Goal: Find specific page/section: Find specific page/section

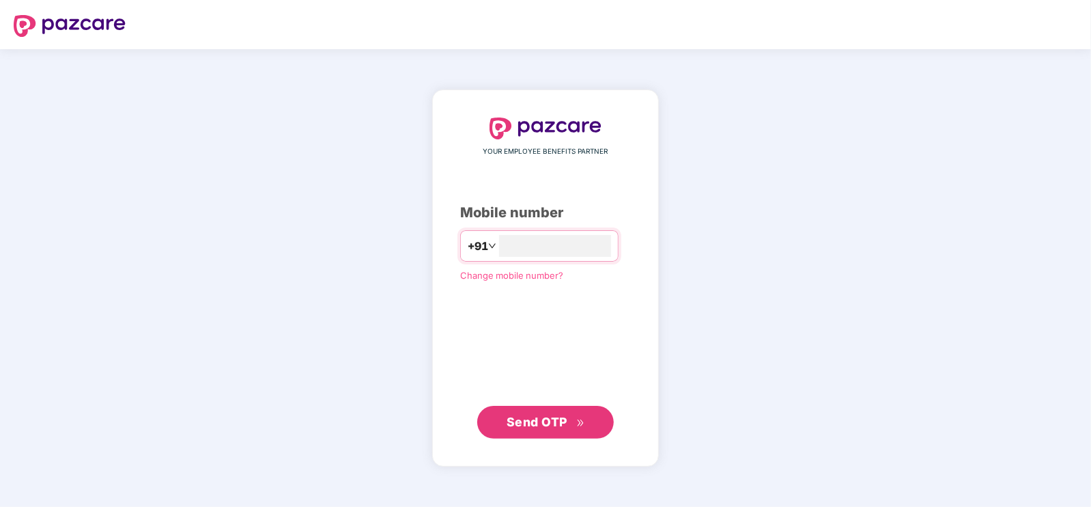
type input "**********"
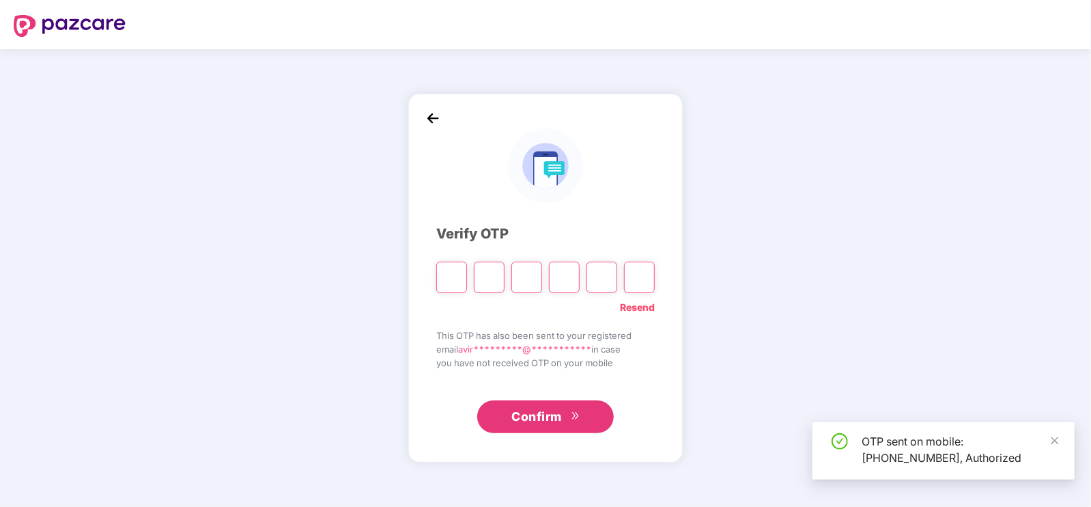
click at [451, 281] on input "Please enter verification code. Digit 1" at bounding box center [451, 277] width 31 height 31
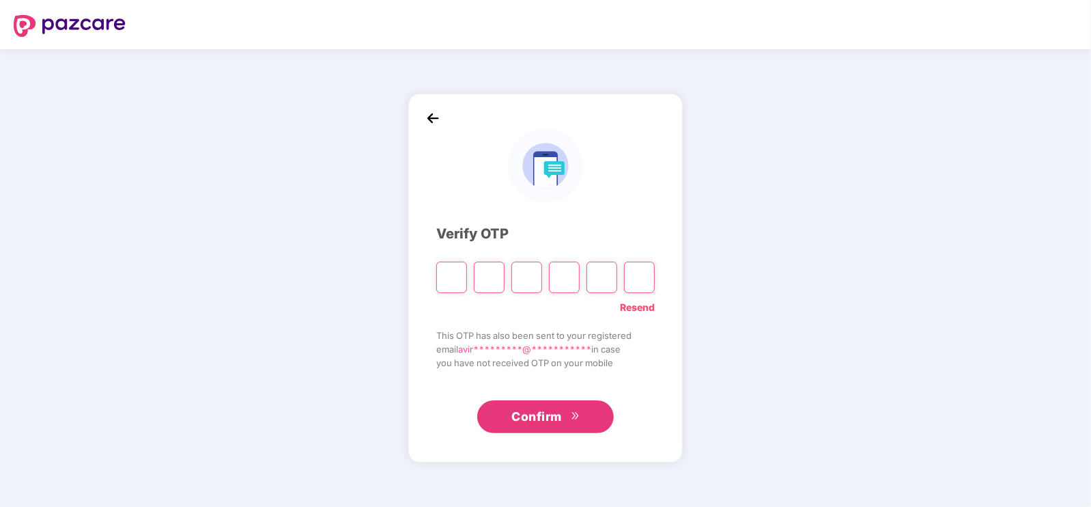
type input "*"
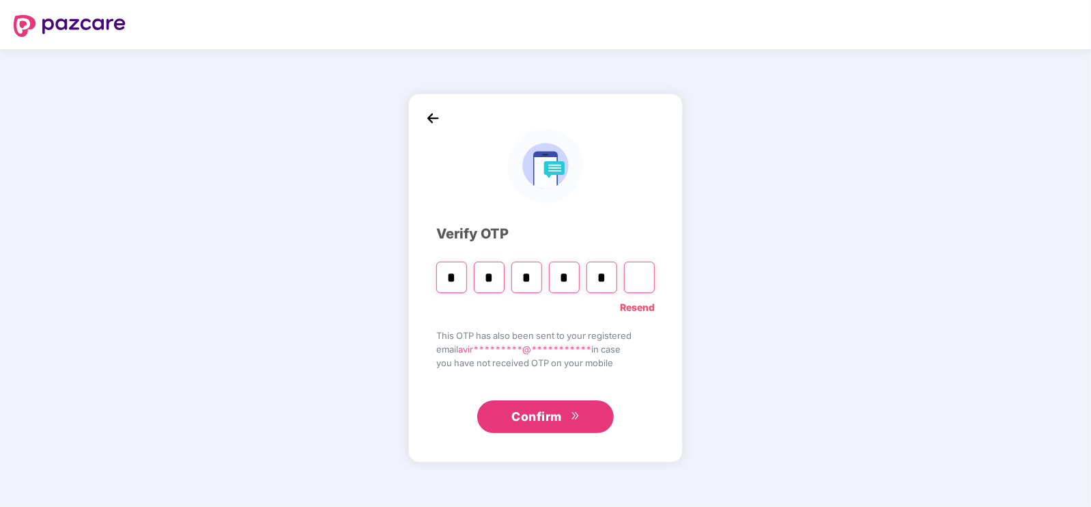
type input "*"
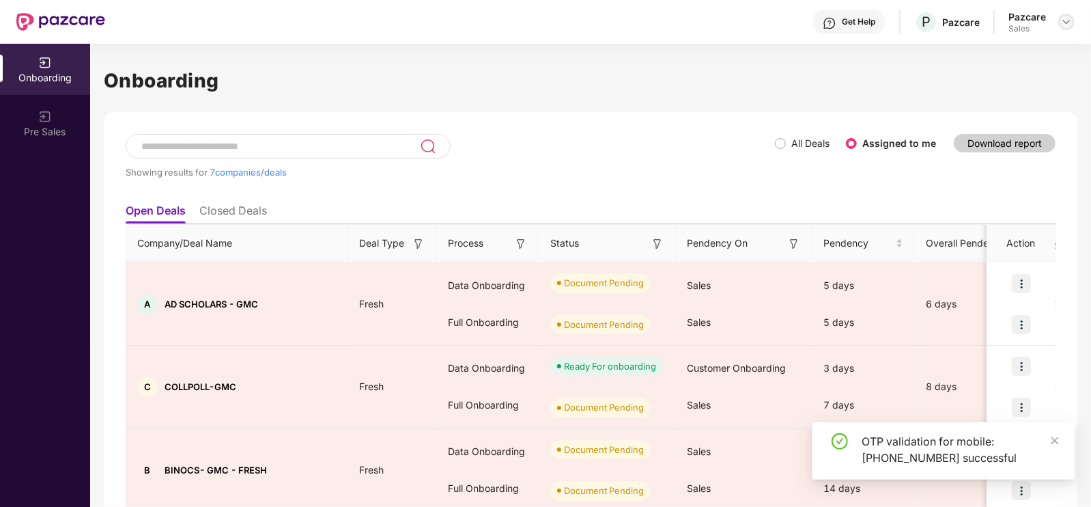
click at [1060, 18] on div at bounding box center [1066, 22] width 16 height 16
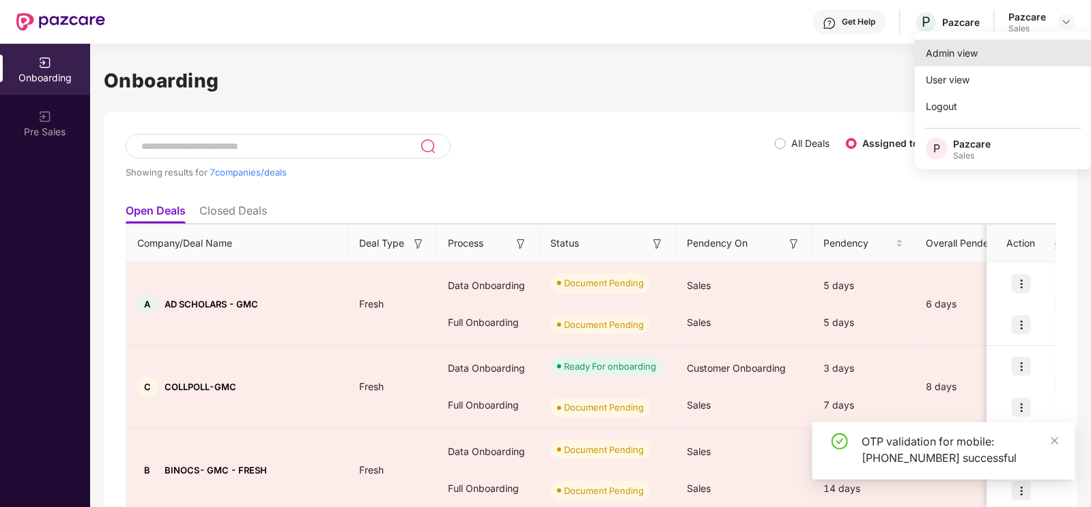
click at [966, 49] on div "Admin view" at bounding box center [1004, 53] width 178 height 27
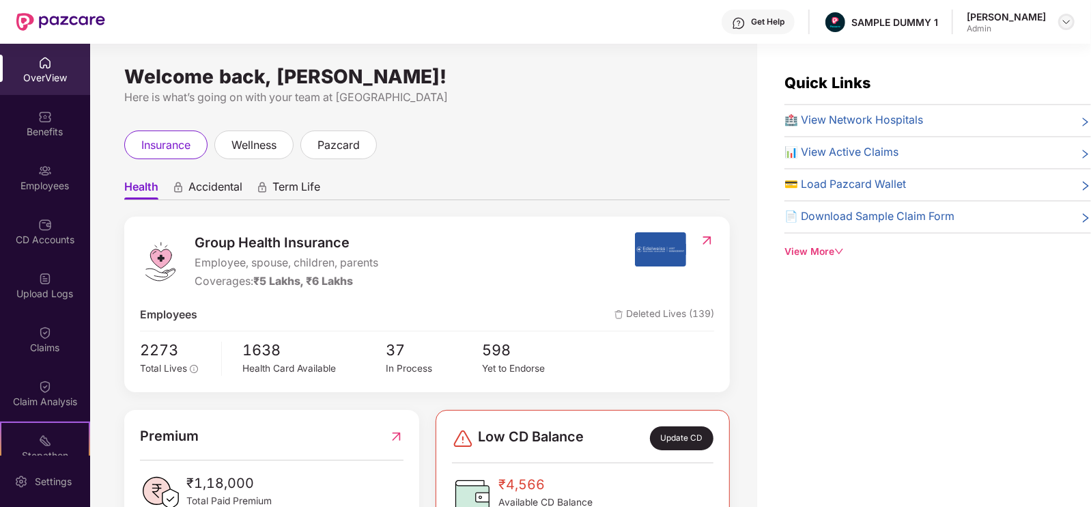
click at [1061, 21] on div at bounding box center [1066, 22] width 16 height 16
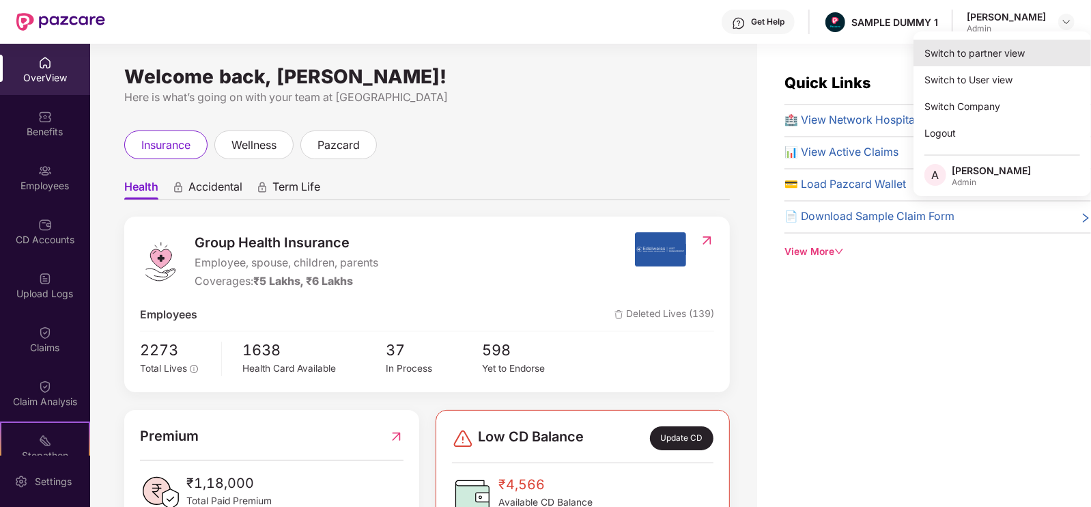
click at [992, 48] on div "Switch to partner view" at bounding box center [1003, 53] width 178 height 27
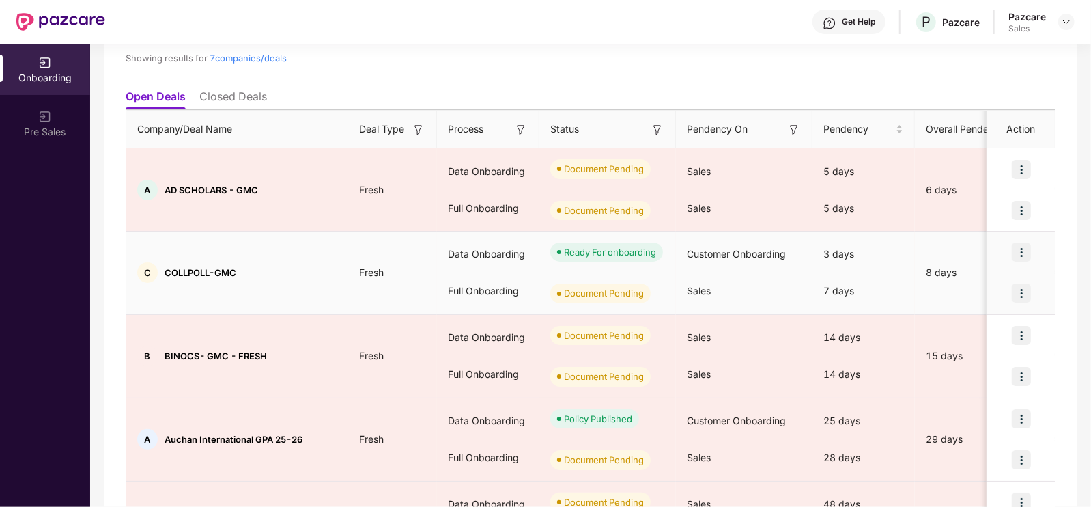
scroll to position [119, 0]
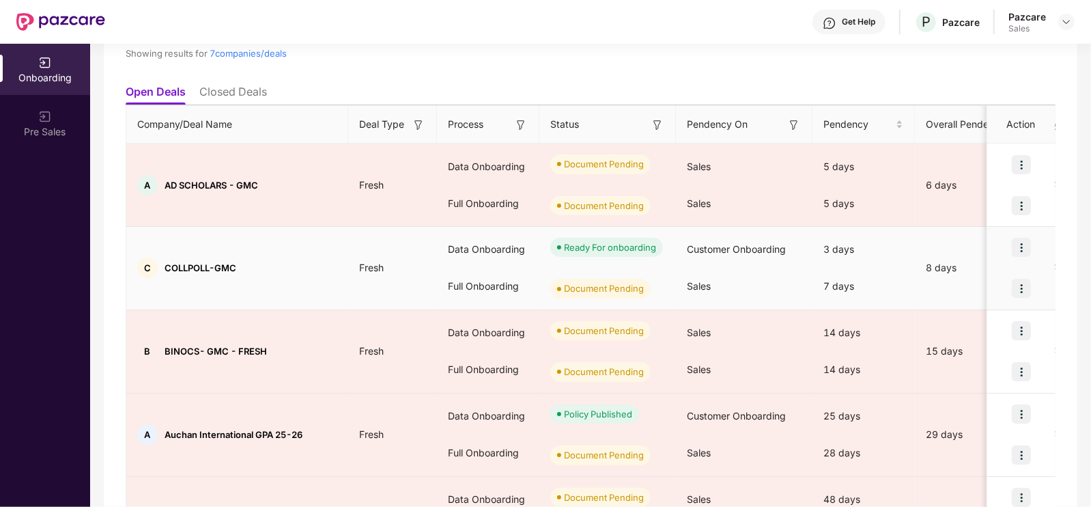
click at [649, 244] on div "Ready For onboarding" at bounding box center [610, 247] width 92 height 14
click at [755, 268] on div "Sales" at bounding box center [744, 286] width 137 height 37
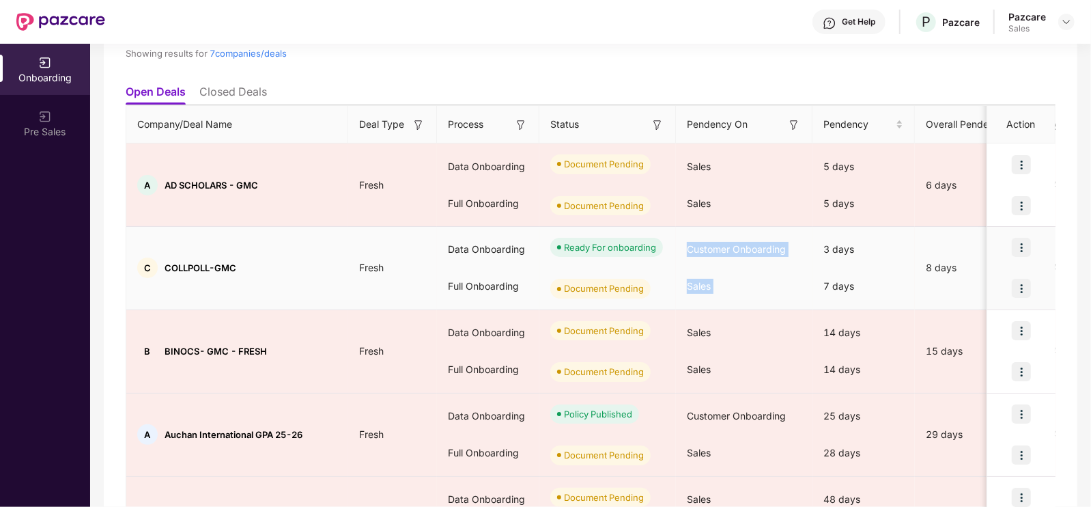
click at [755, 268] on div "Sales" at bounding box center [744, 286] width 137 height 37
click at [561, 260] on div "Ready For onboarding" at bounding box center [607, 247] width 137 height 41
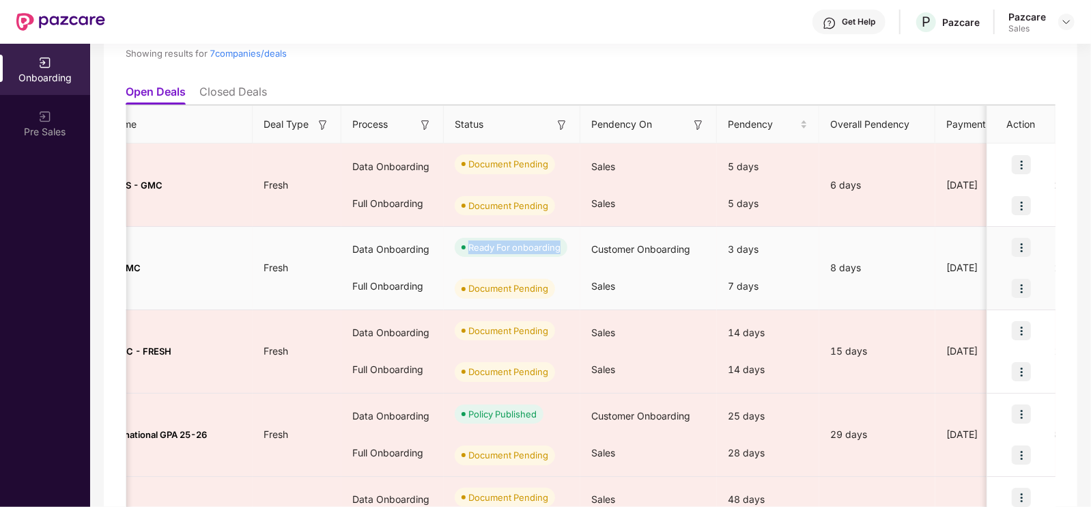
scroll to position [0, 0]
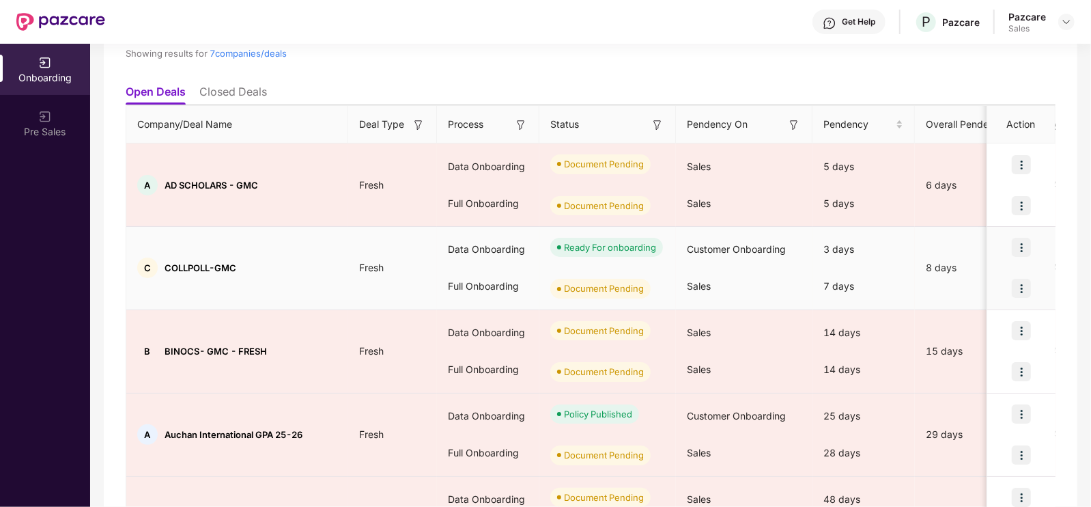
click at [354, 266] on span "Fresh" at bounding box center [371, 268] width 46 height 12
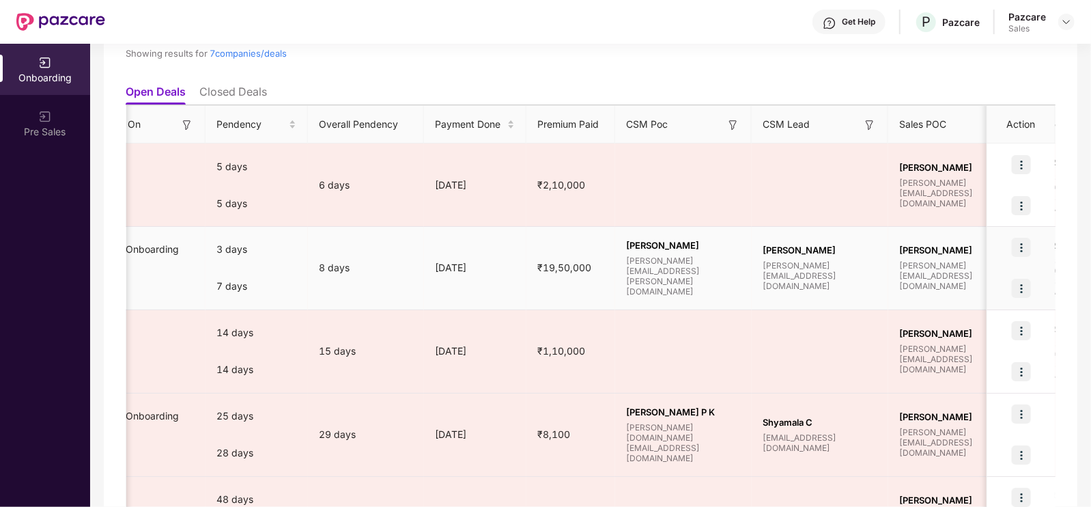
scroll to position [0, 617]
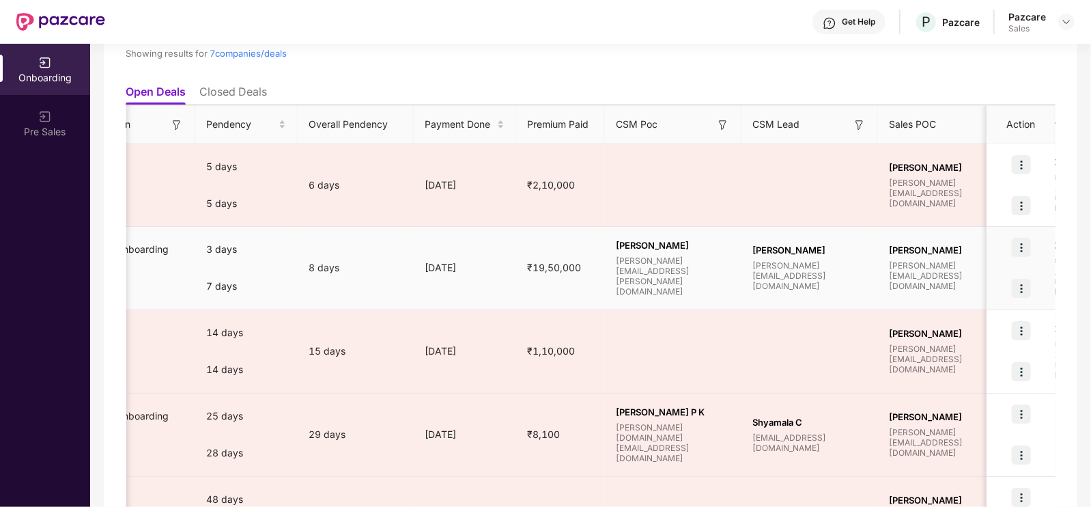
click at [556, 268] on span "₹19,50,000" at bounding box center [554, 268] width 76 height 12
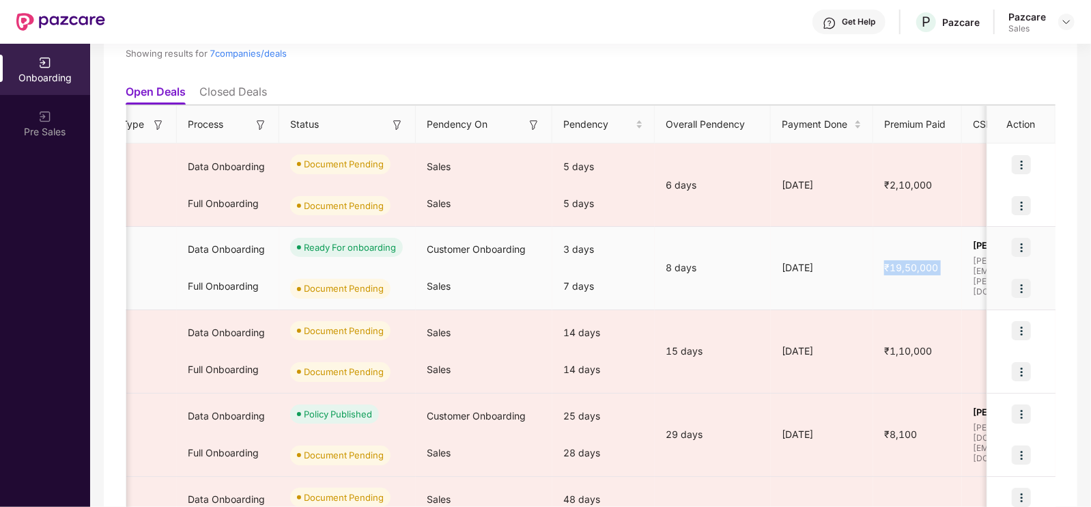
scroll to position [0, 0]
